Goal: Communication & Community: Answer question/provide support

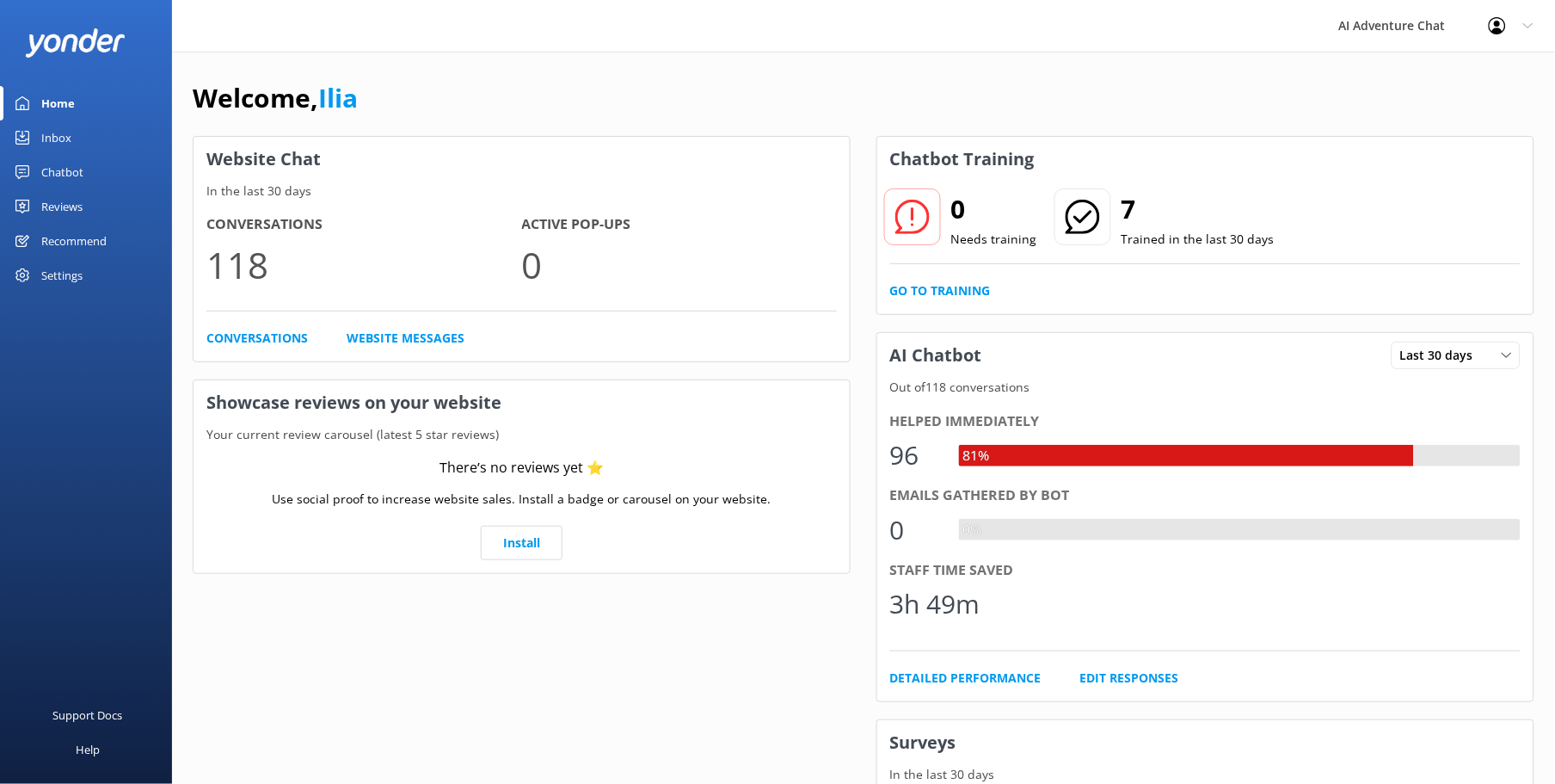
click at [49, 135] on div "Inbox" at bounding box center [56, 138] width 30 height 34
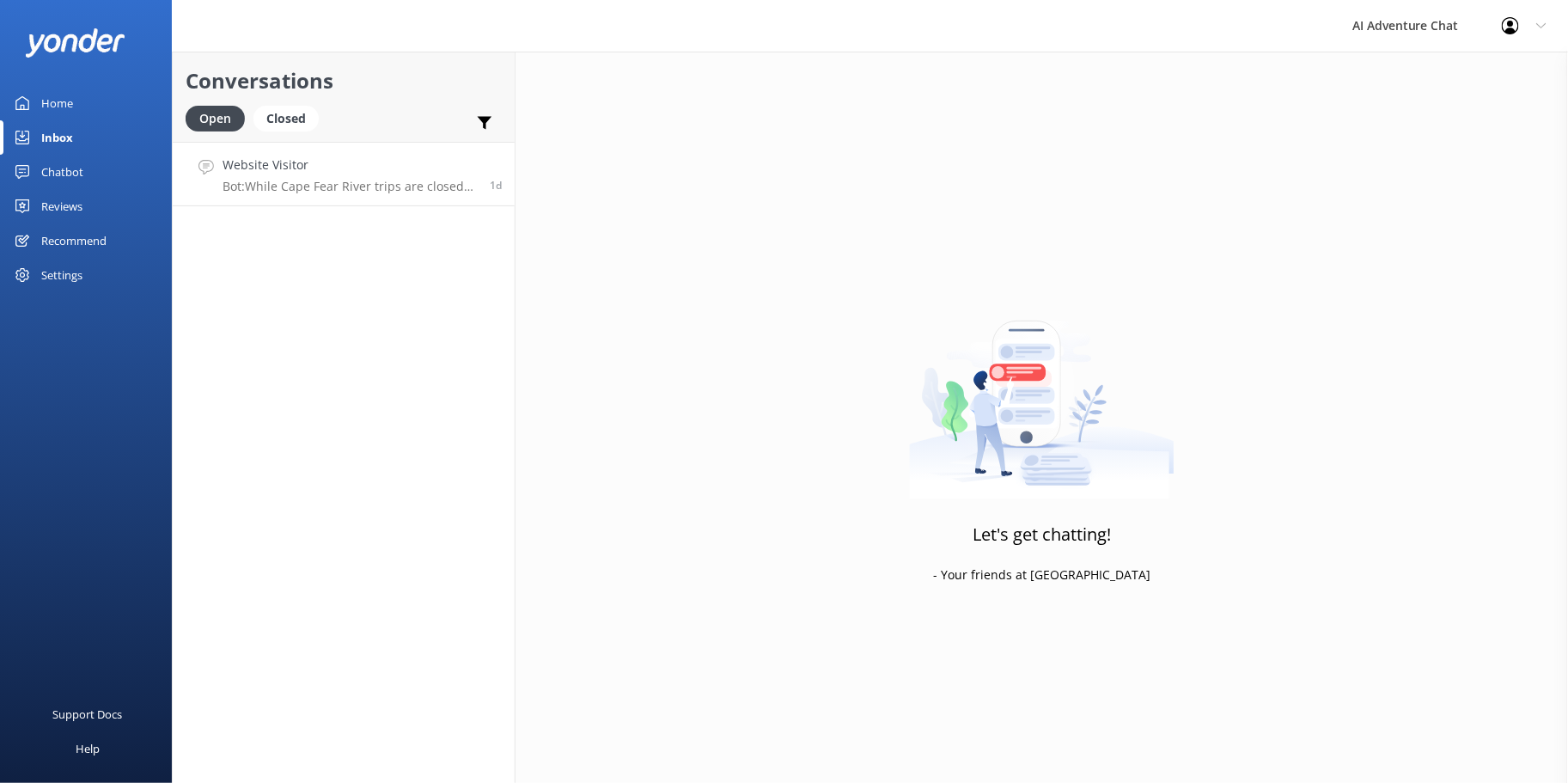
click at [356, 169] on h4 "Website Visitor" at bounding box center [350, 165] width 255 height 19
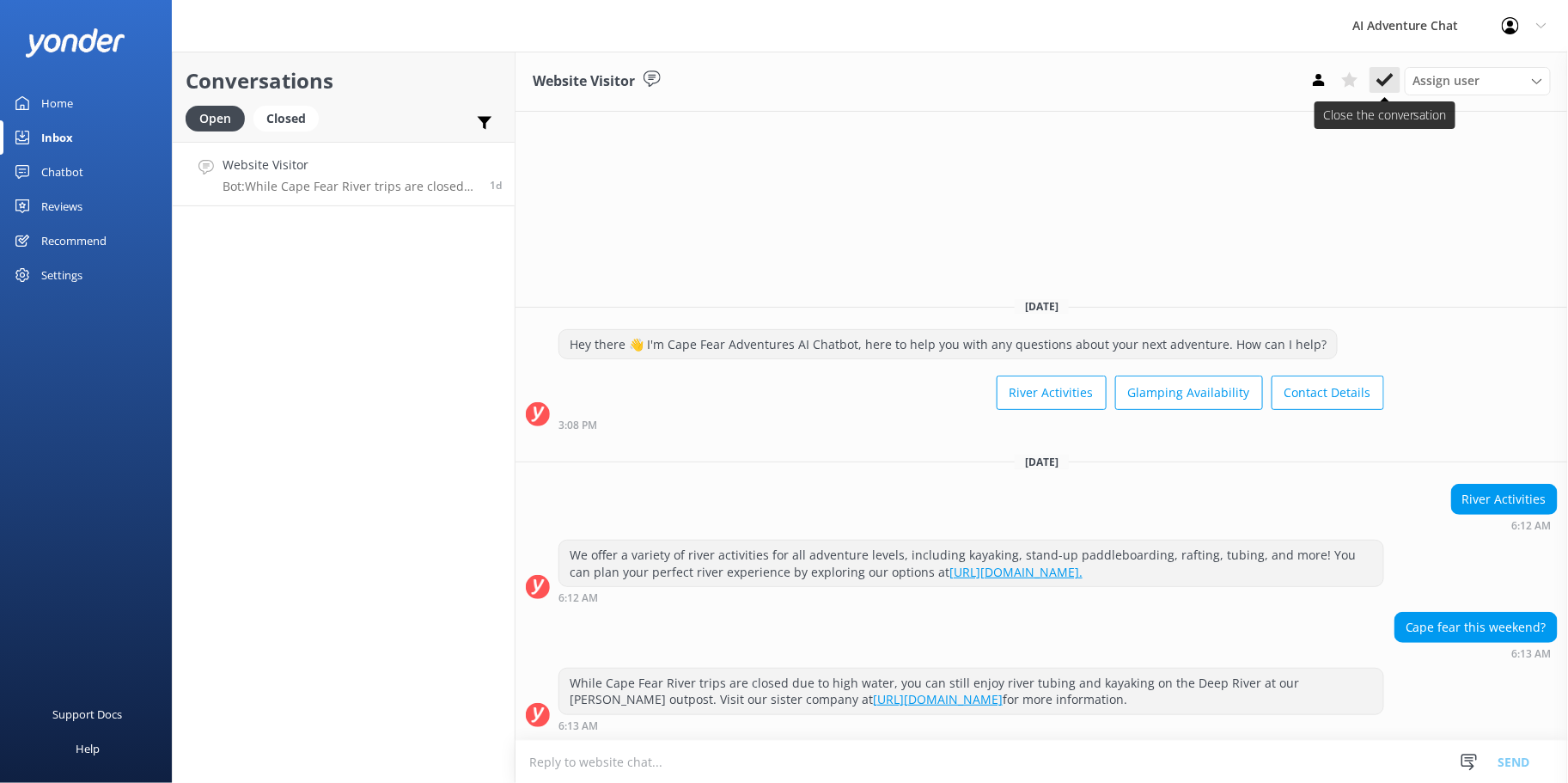
click at [1382, 86] on use at bounding box center [1385, 80] width 17 height 13
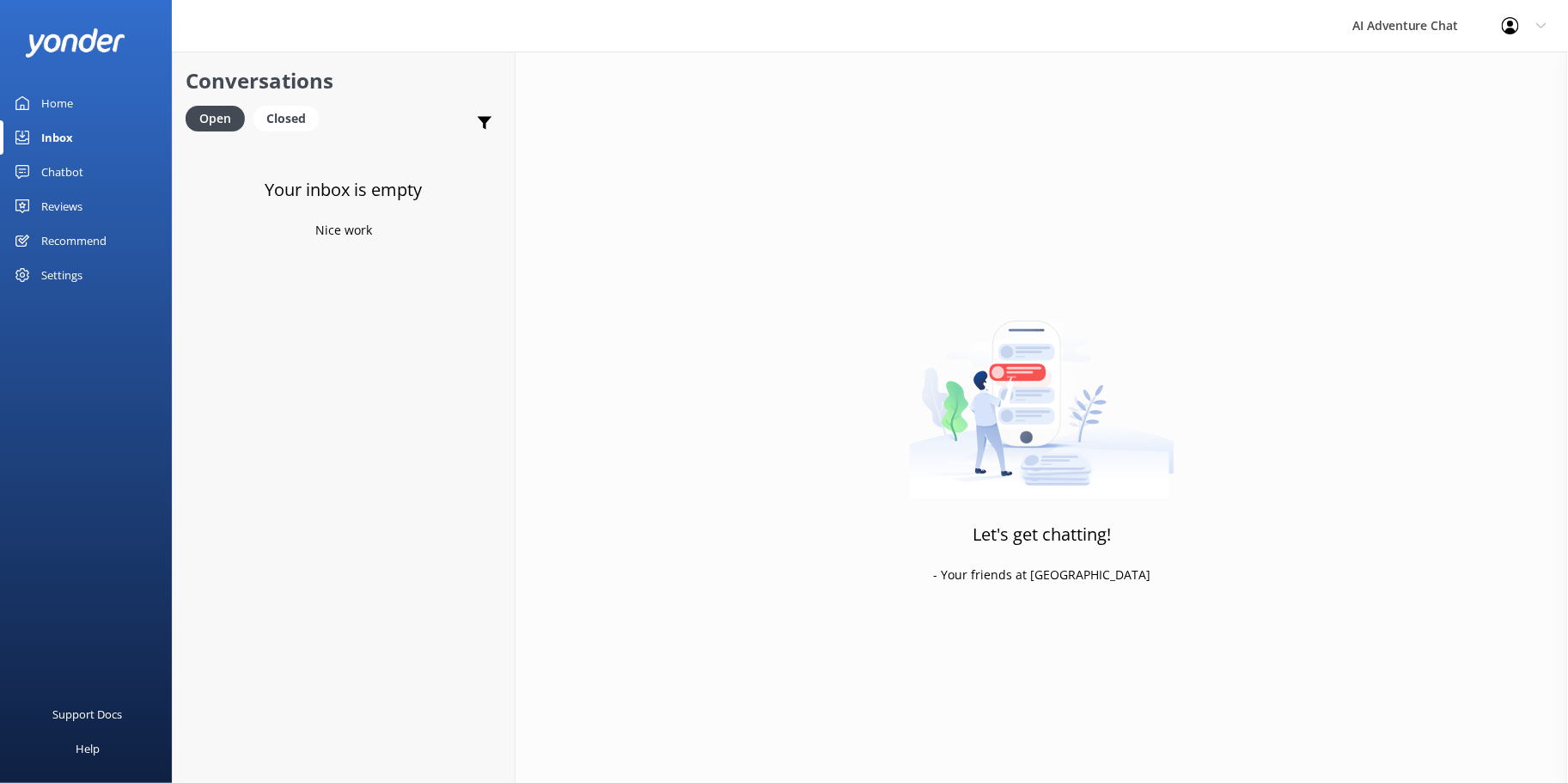
click at [95, 95] on link "Home" at bounding box center [86, 103] width 172 height 34
